Goal: Information Seeking & Learning: Learn about a topic

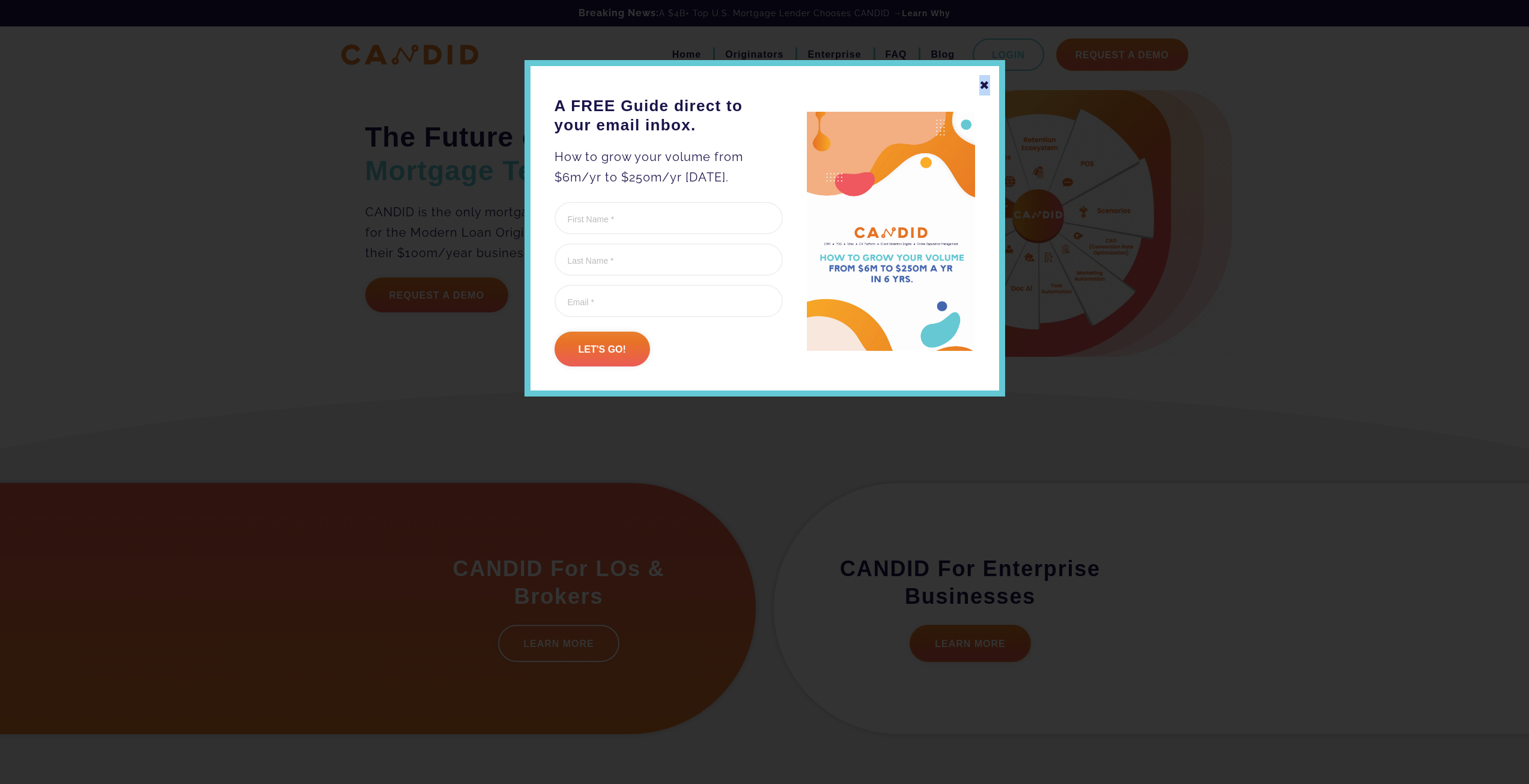
click at [986, 90] on div "✖" at bounding box center [985, 85] width 11 height 20
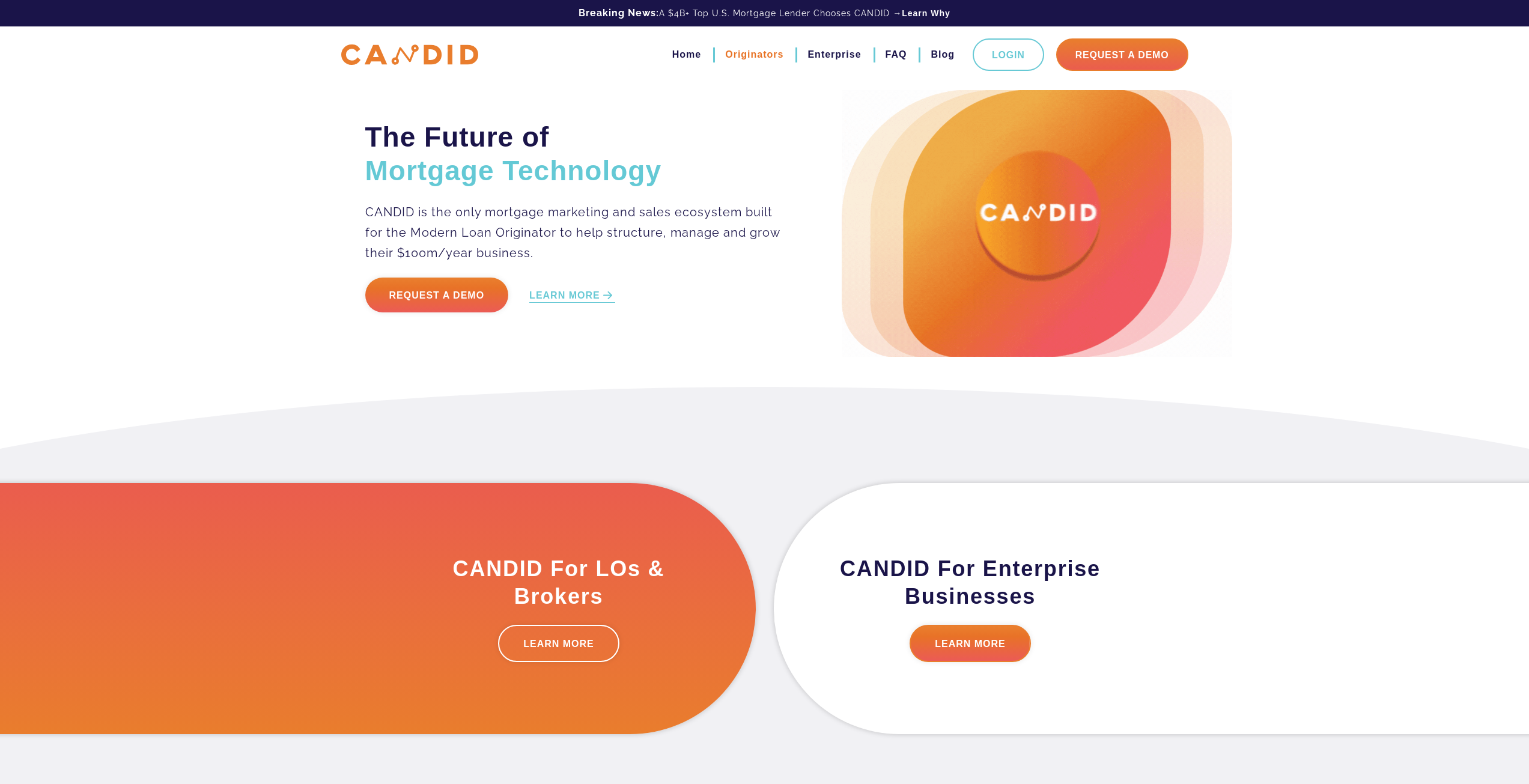
click at [744, 55] on link "Originators" at bounding box center [755, 54] width 58 height 20
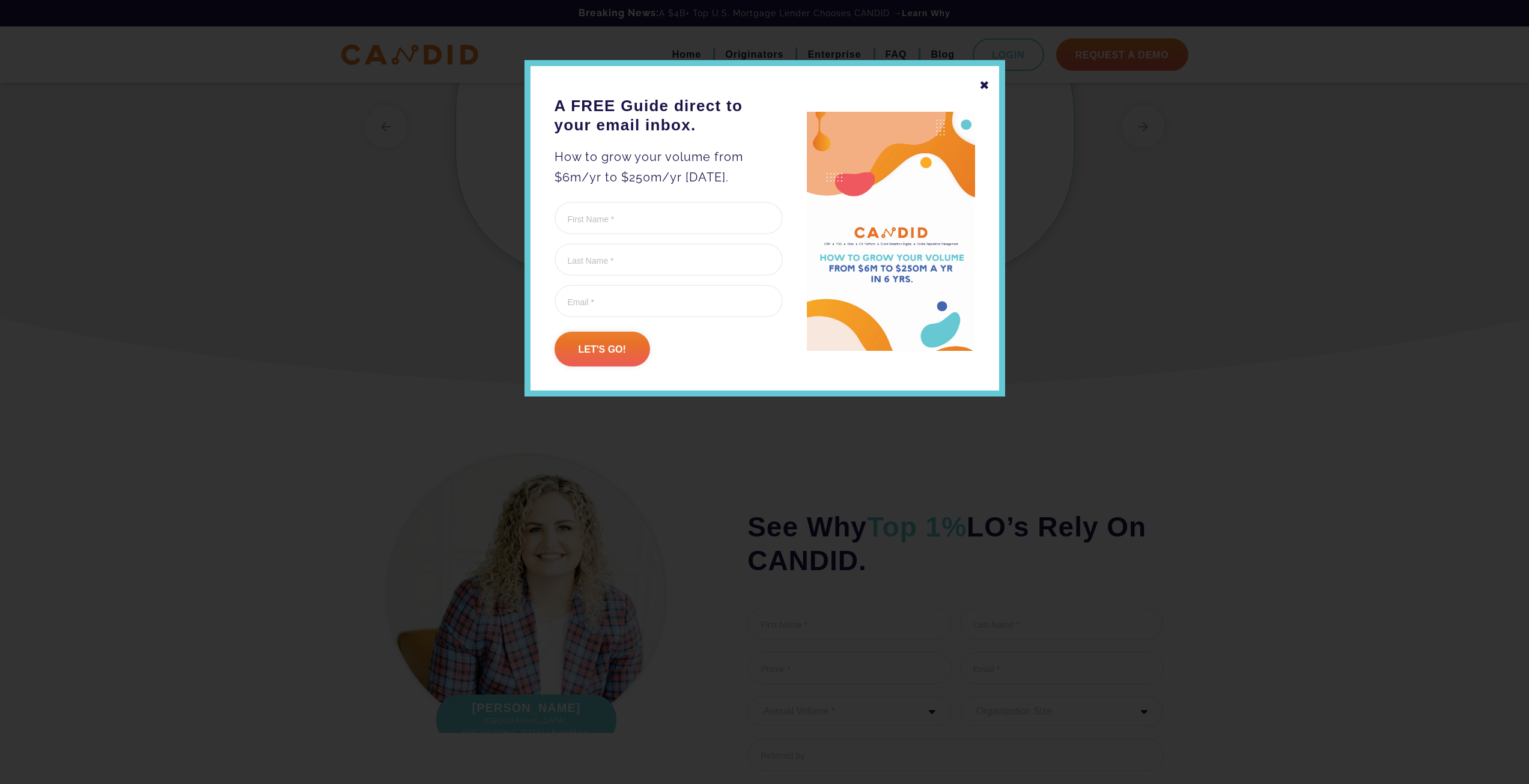
scroll to position [3486, 0]
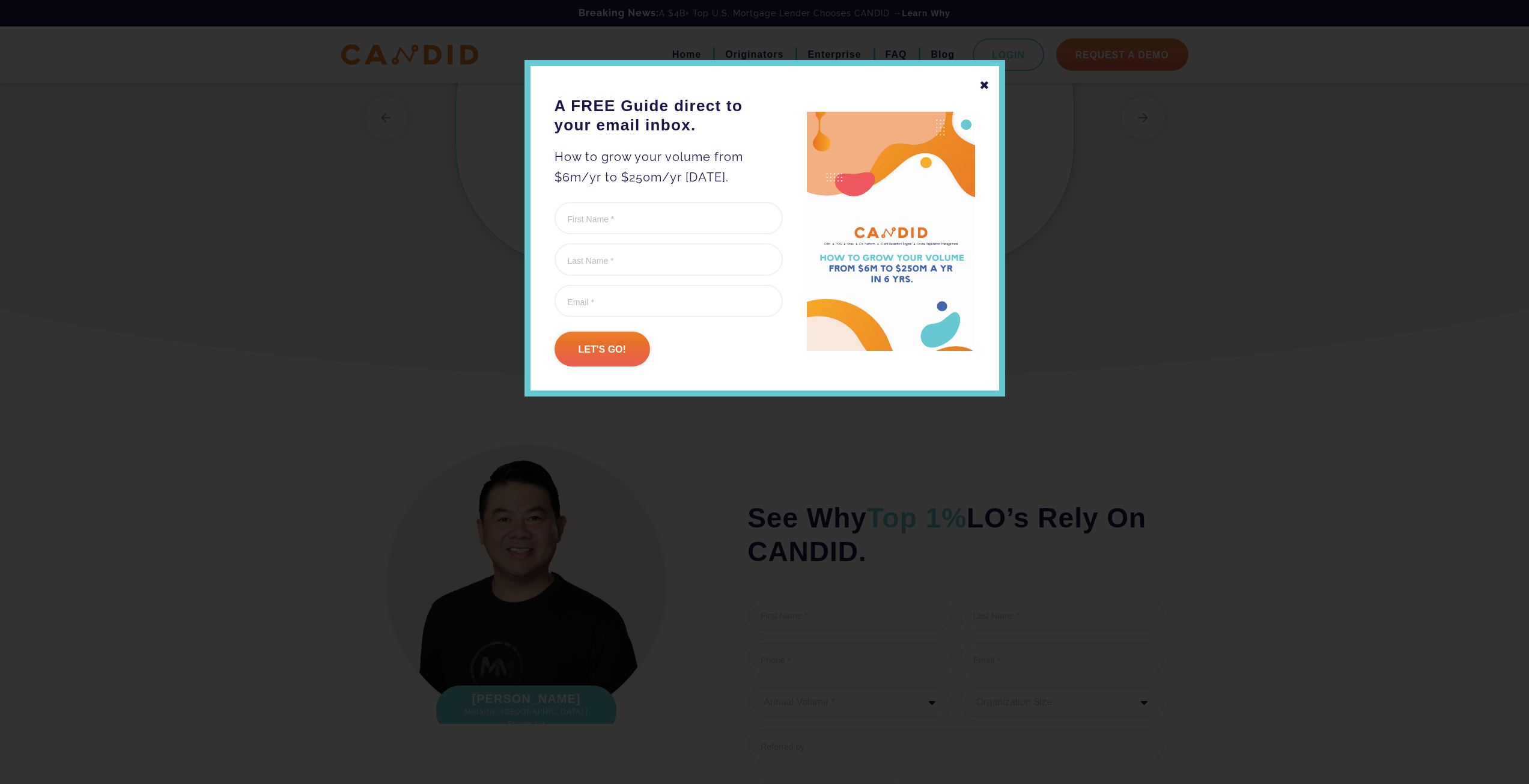
click at [983, 85] on div "✖" at bounding box center [985, 85] width 11 height 20
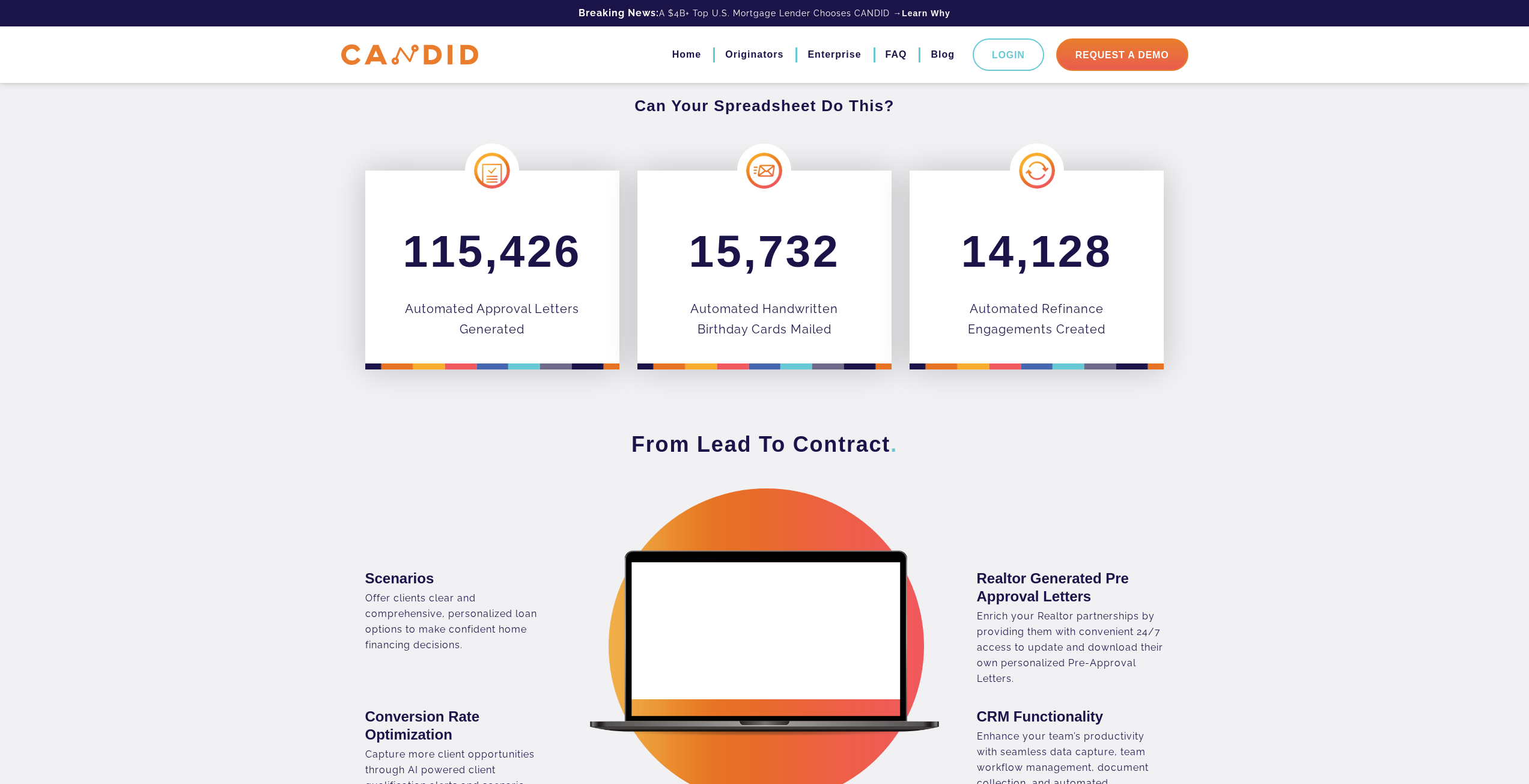
scroll to position [0, 0]
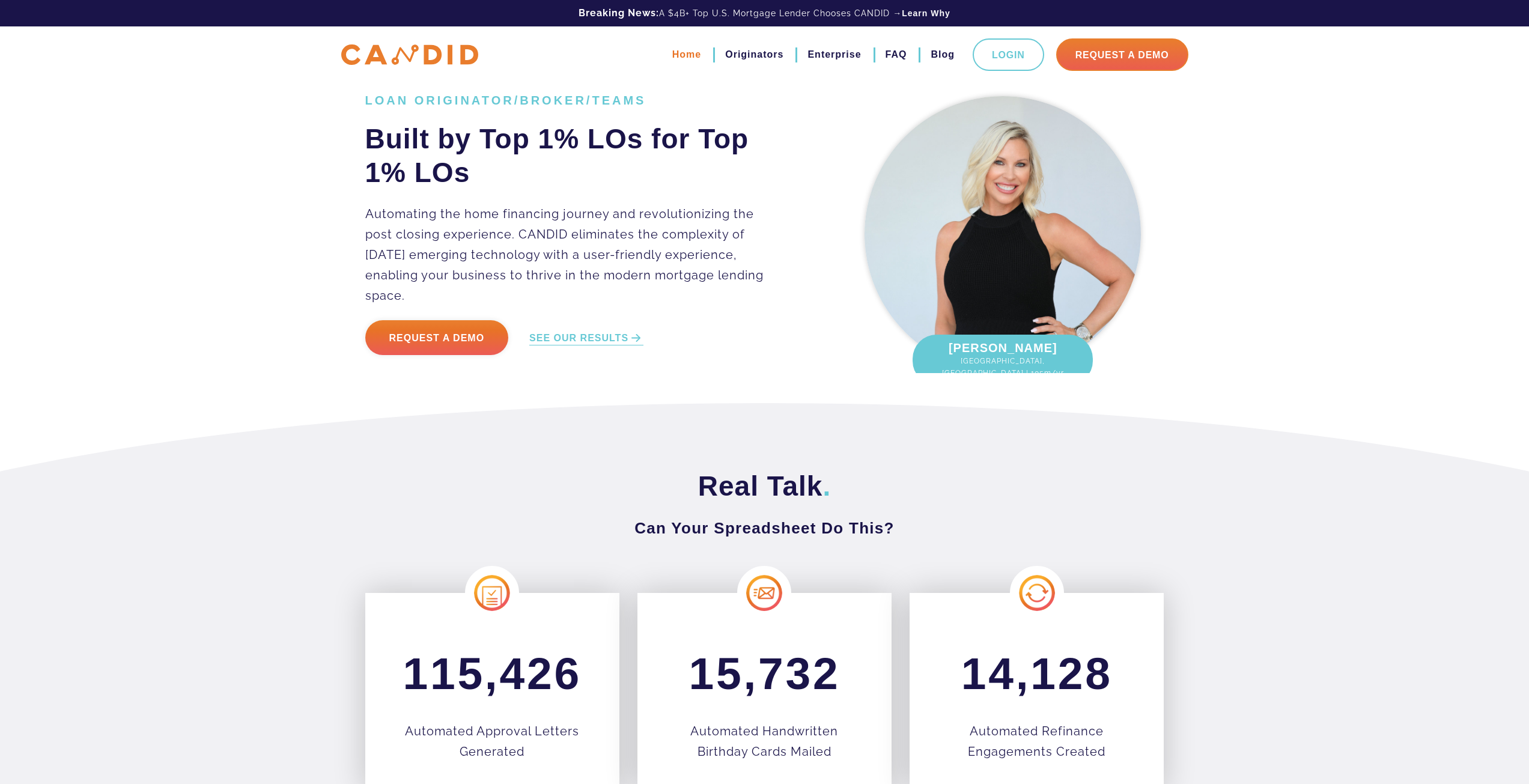
click at [672, 55] on link "Home" at bounding box center [687, 54] width 29 height 20
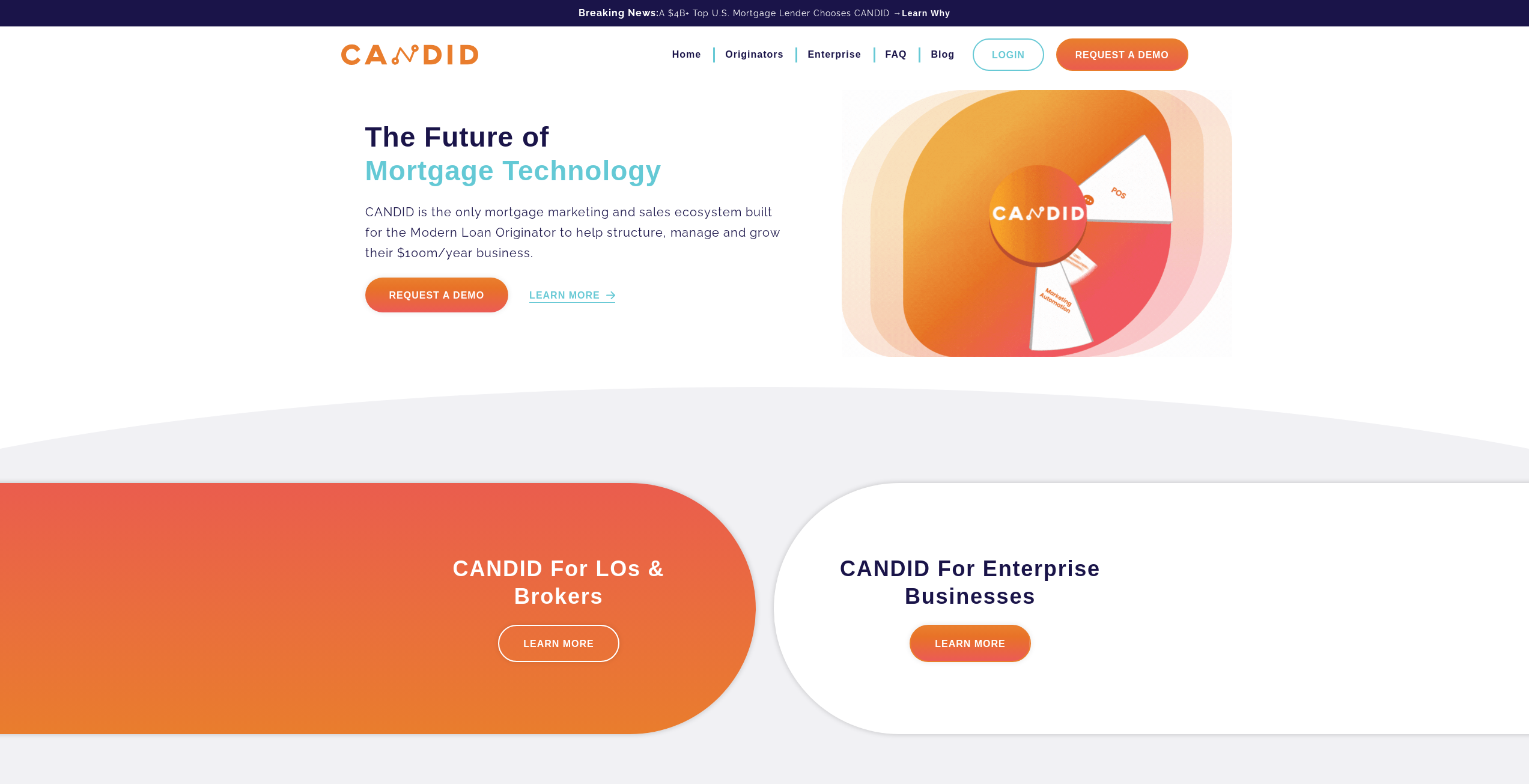
click at [578, 296] on link "LEARN MORE" at bounding box center [572, 296] width 86 height 14
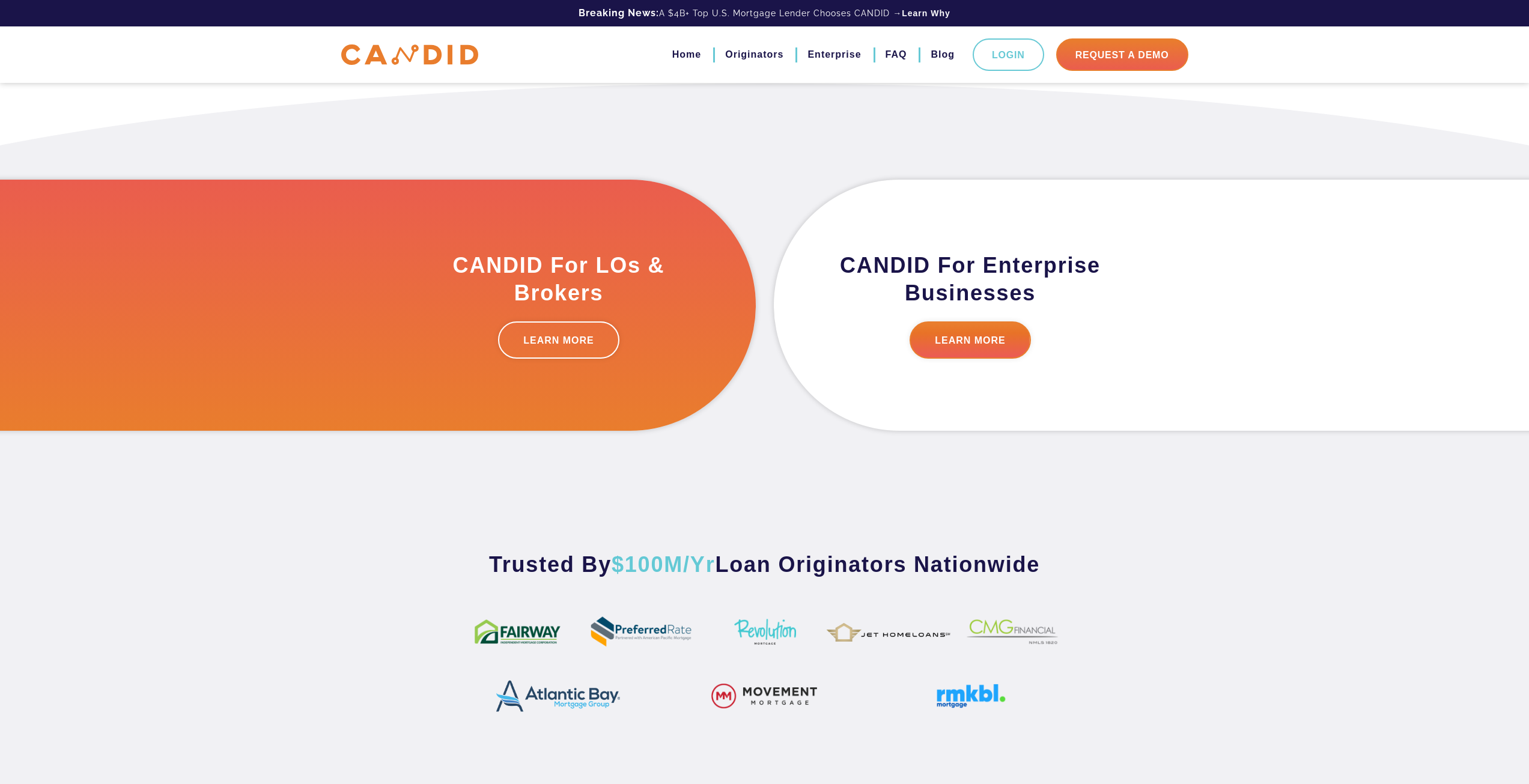
scroll to position [304, 0]
click at [545, 336] on link "LEARN MORE" at bounding box center [558, 339] width 121 height 37
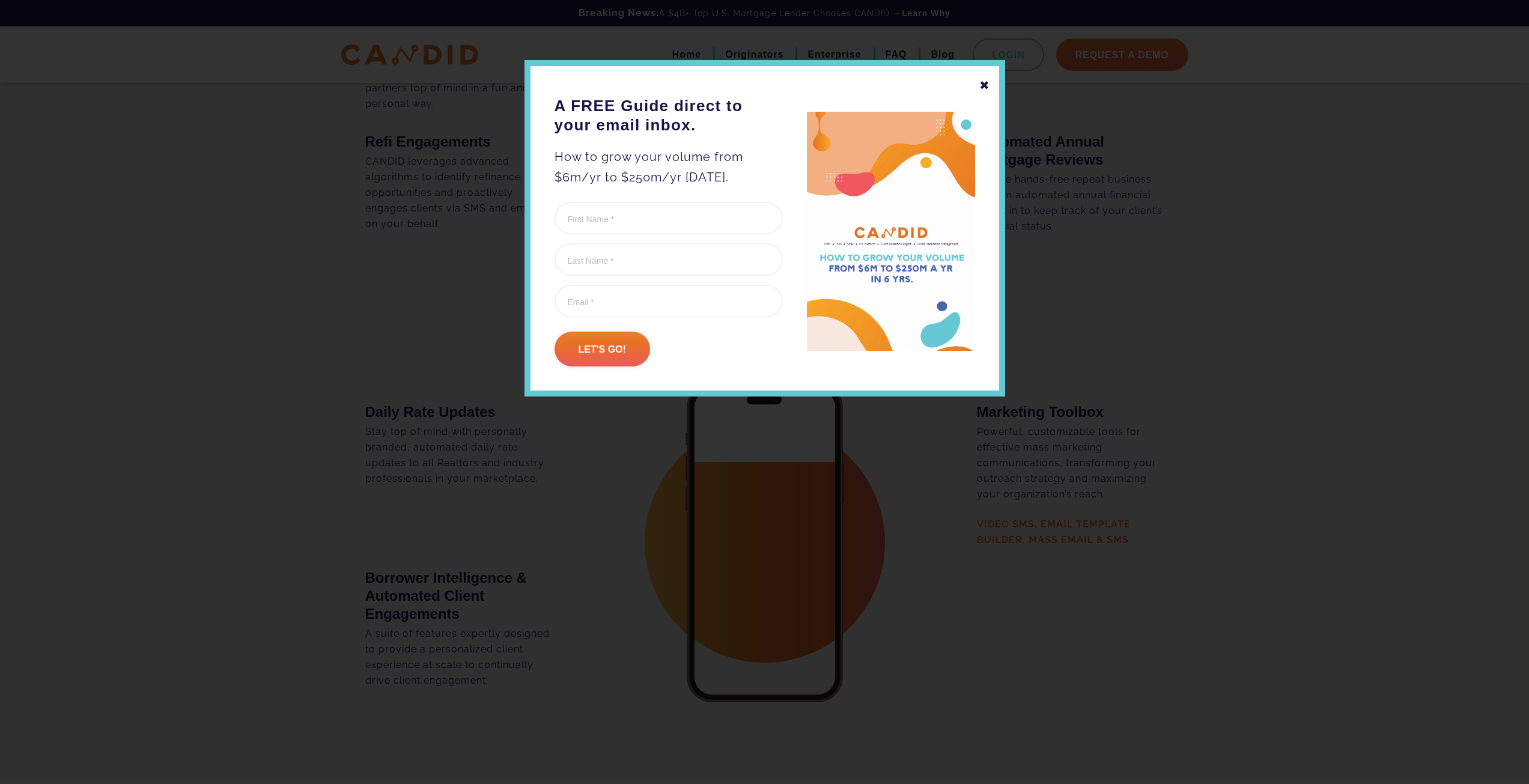
scroll to position [2043, 0]
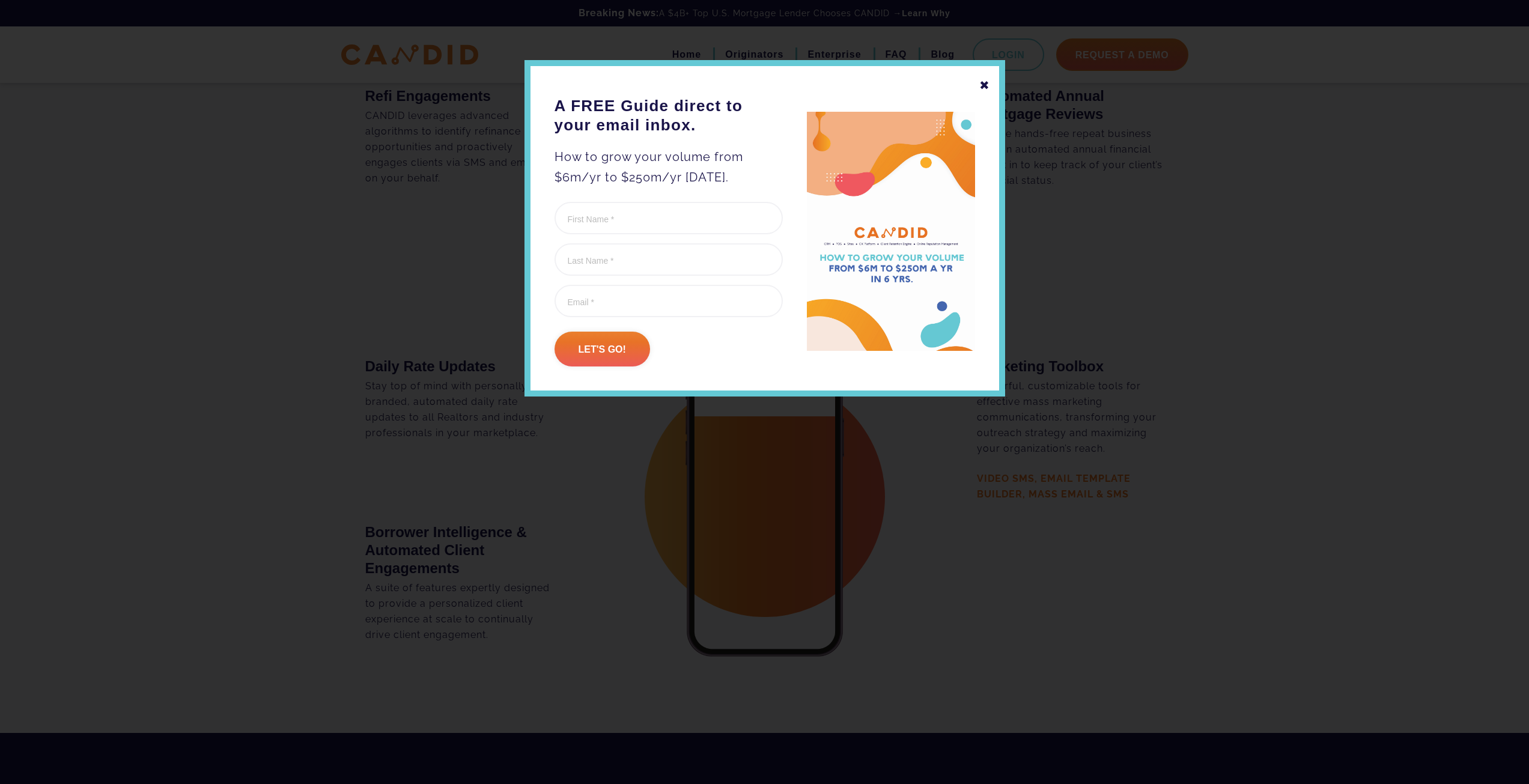
click at [981, 83] on div "✖" at bounding box center [985, 85] width 11 height 20
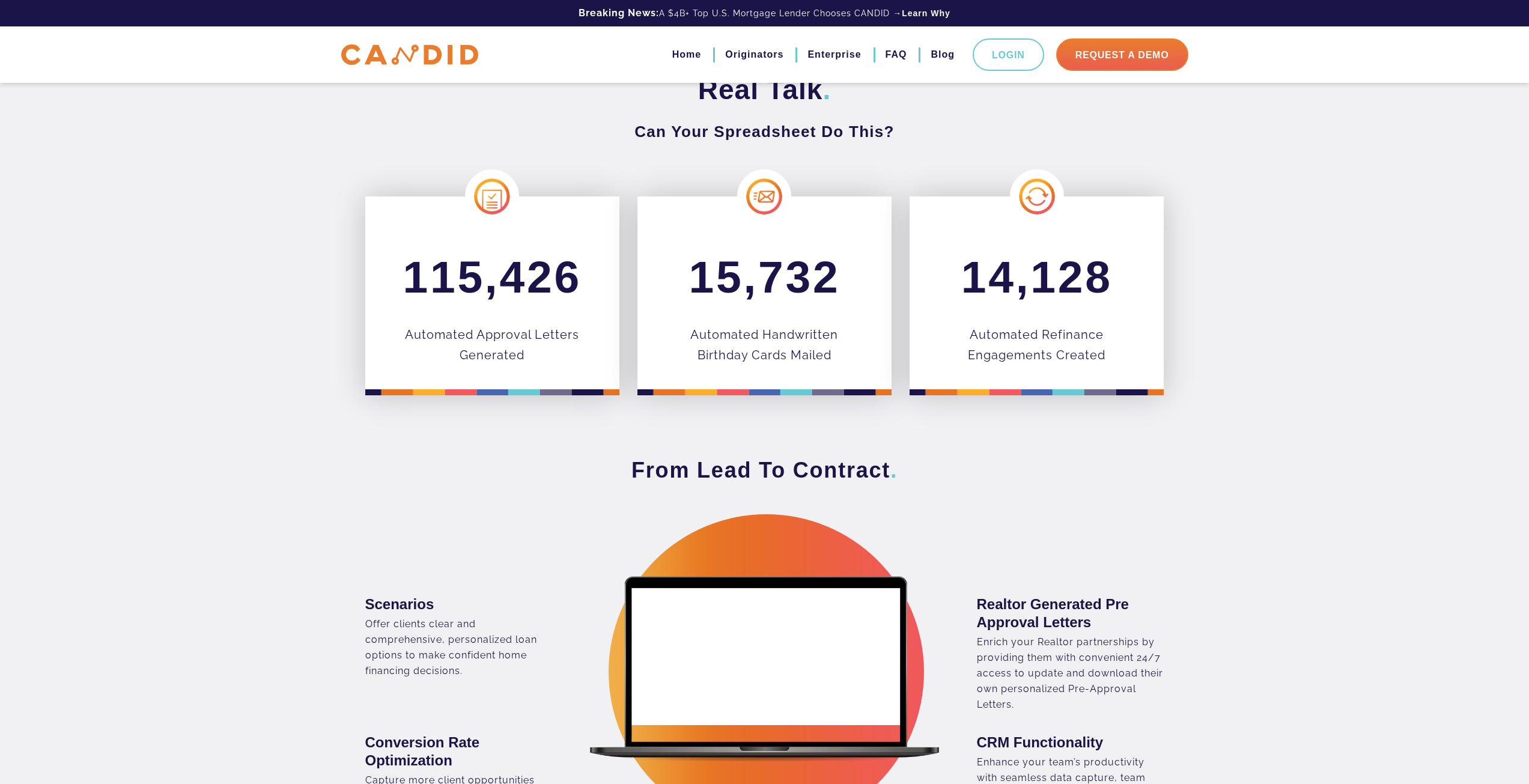
scroll to position [0, 0]
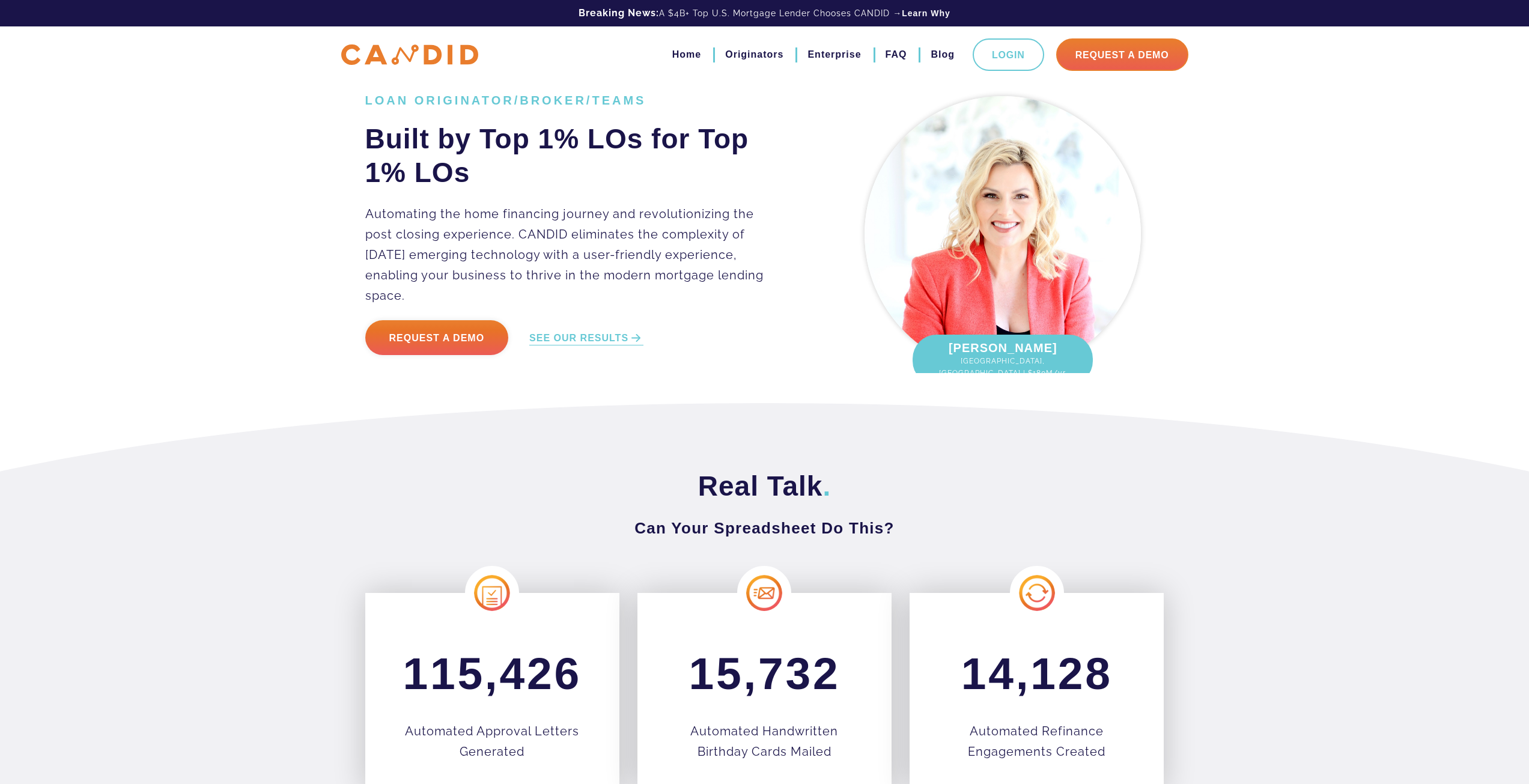
click at [907, 55] on ul "Home Originators Enterprise FAQ Blog Login Request A Demo" at bounding box center [919, 54] width 540 height 33
click at [893, 58] on link "FAQ" at bounding box center [896, 54] width 21 height 20
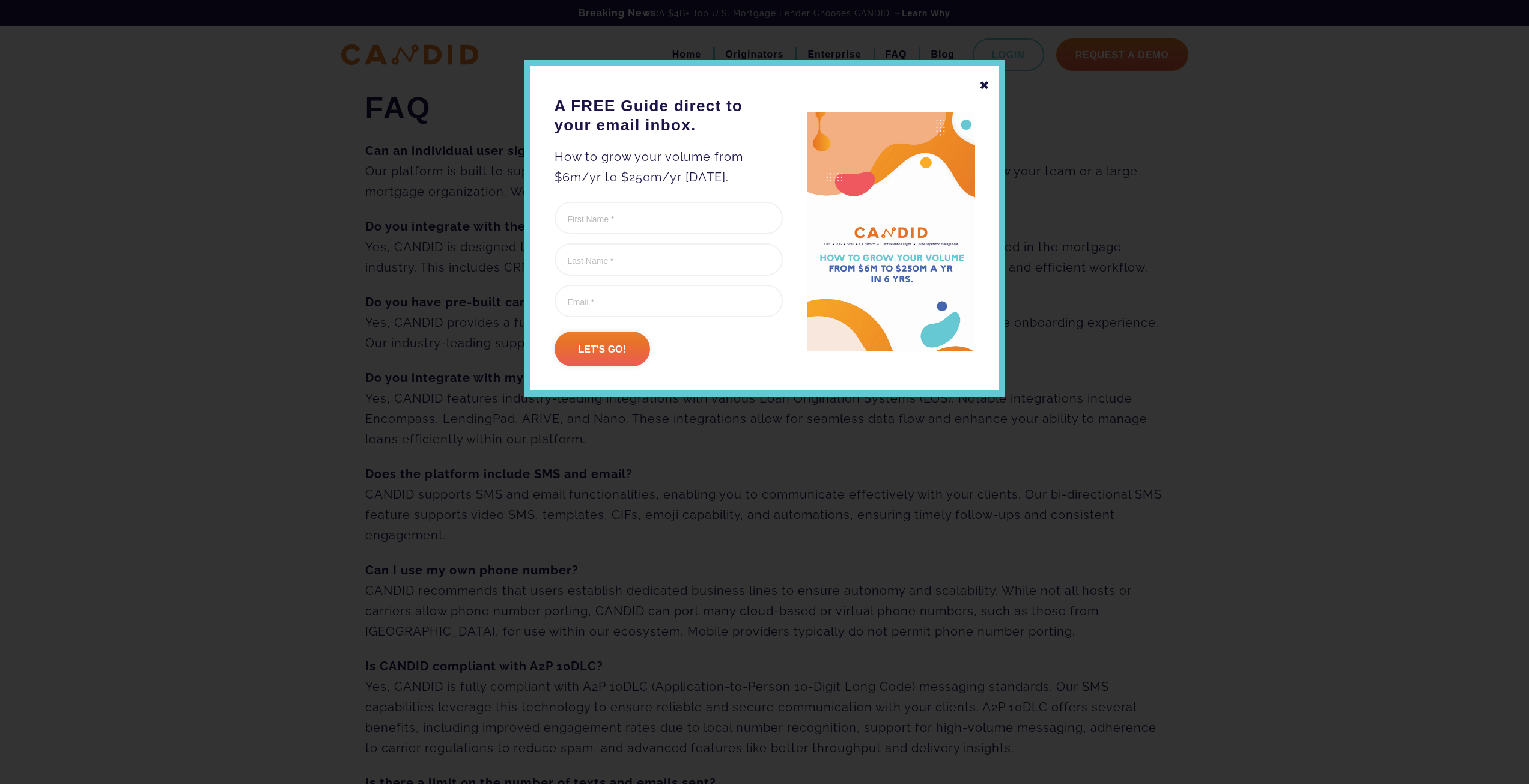
click at [1313, 104] on div at bounding box center [764, 392] width 1529 height 784
